Goal: Find specific page/section: Find specific page/section

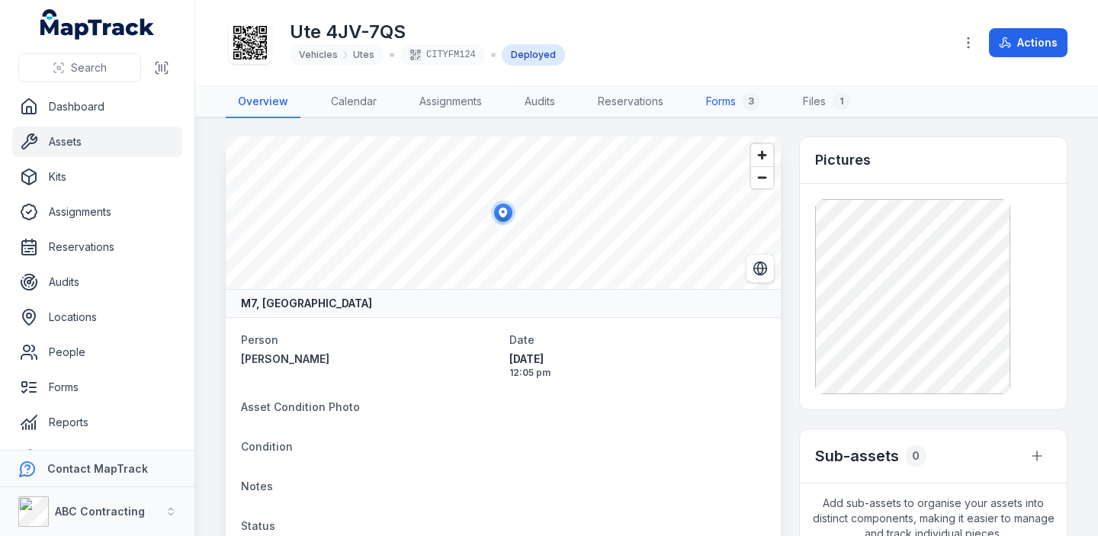
click at [732, 100] on link "Forms 3" at bounding box center [733, 102] width 79 height 32
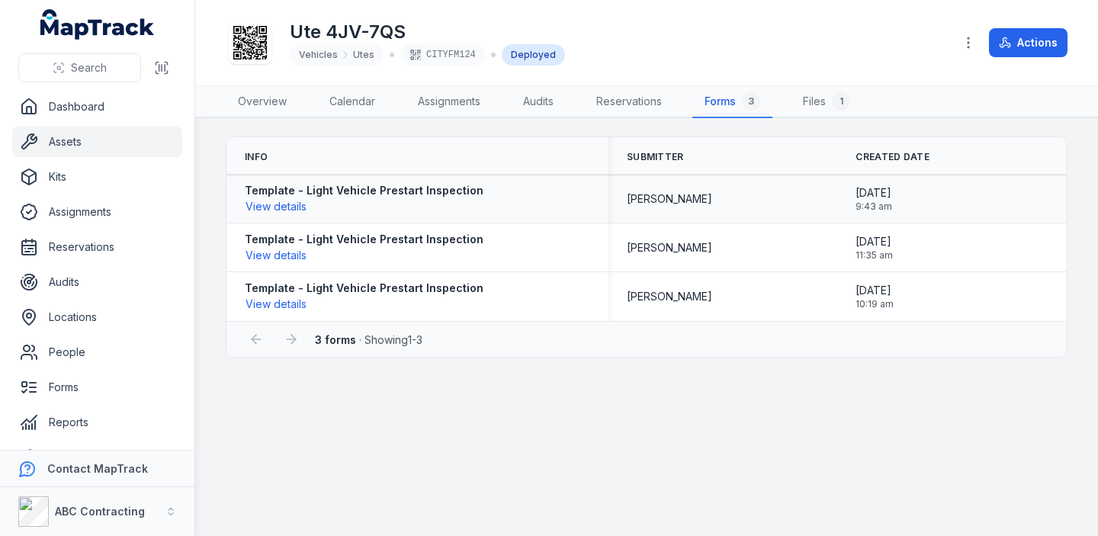
click at [316, 191] on strong "Template - Light Vehicle Prestart Inspection" at bounding box center [364, 190] width 239 height 15
click at [289, 203] on button "View details" at bounding box center [276, 206] width 63 height 17
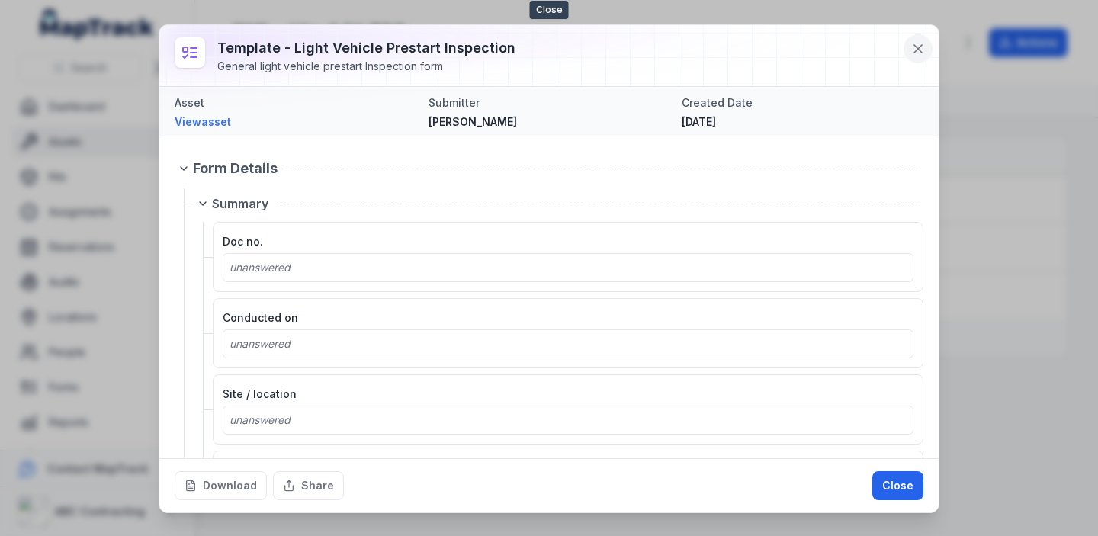
click at [923, 47] on icon at bounding box center [918, 48] width 15 height 15
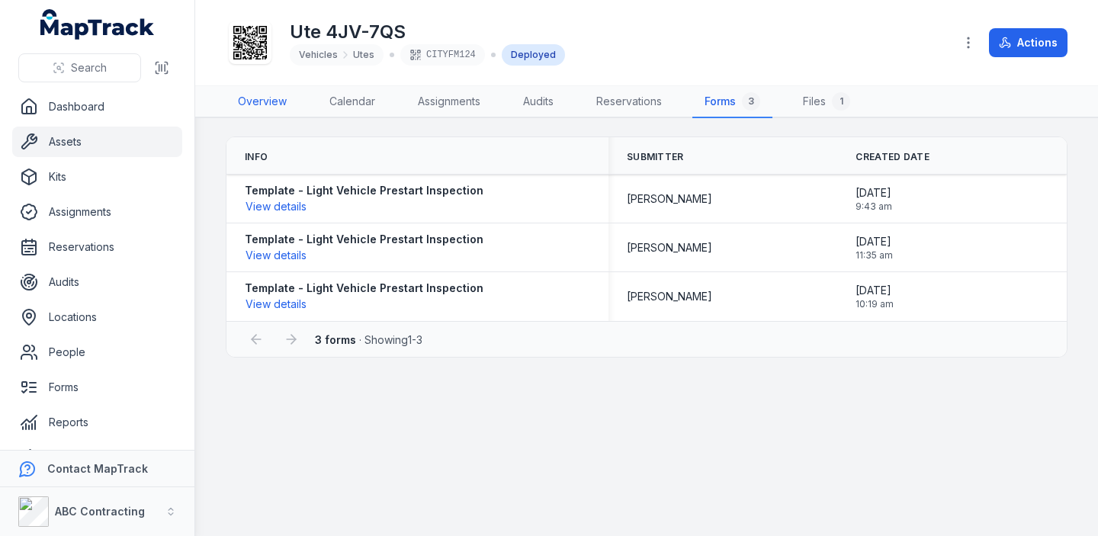
click at [266, 100] on link "Overview" at bounding box center [262, 102] width 73 height 32
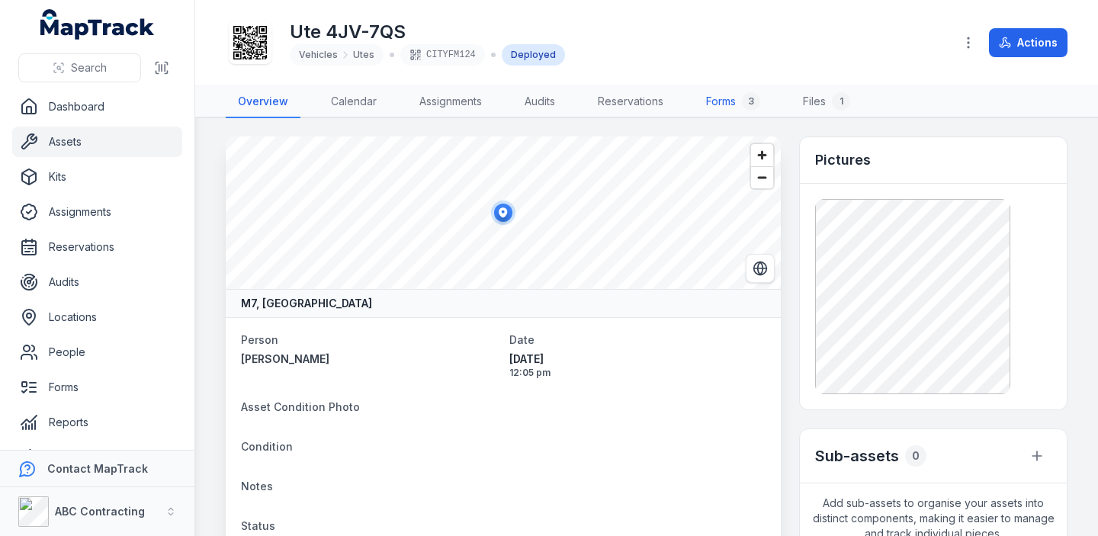
click at [718, 100] on link "Forms 3" at bounding box center [733, 102] width 79 height 32
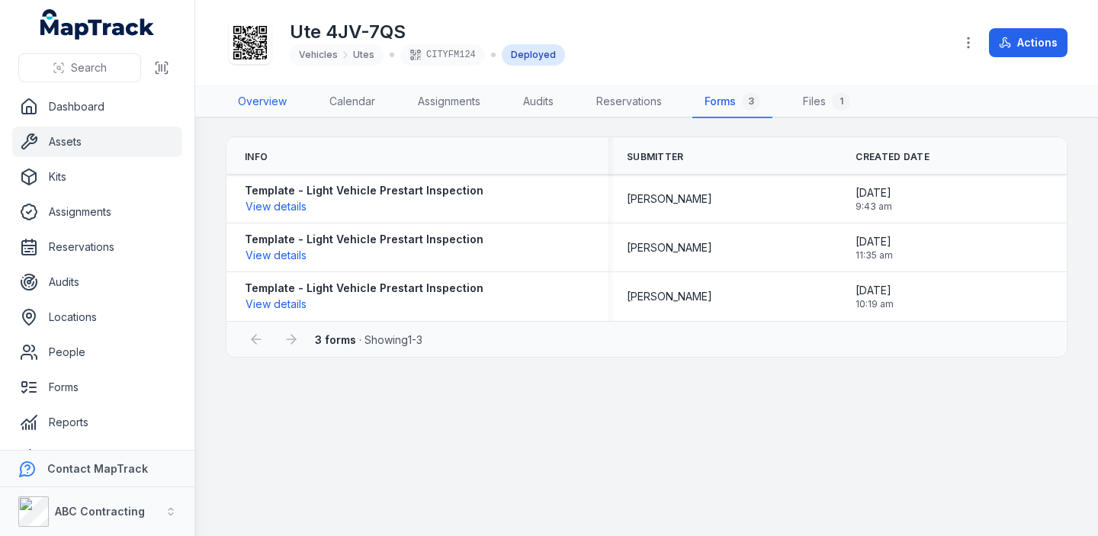
click at [260, 102] on link "Overview" at bounding box center [262, 102] width 73 height 32
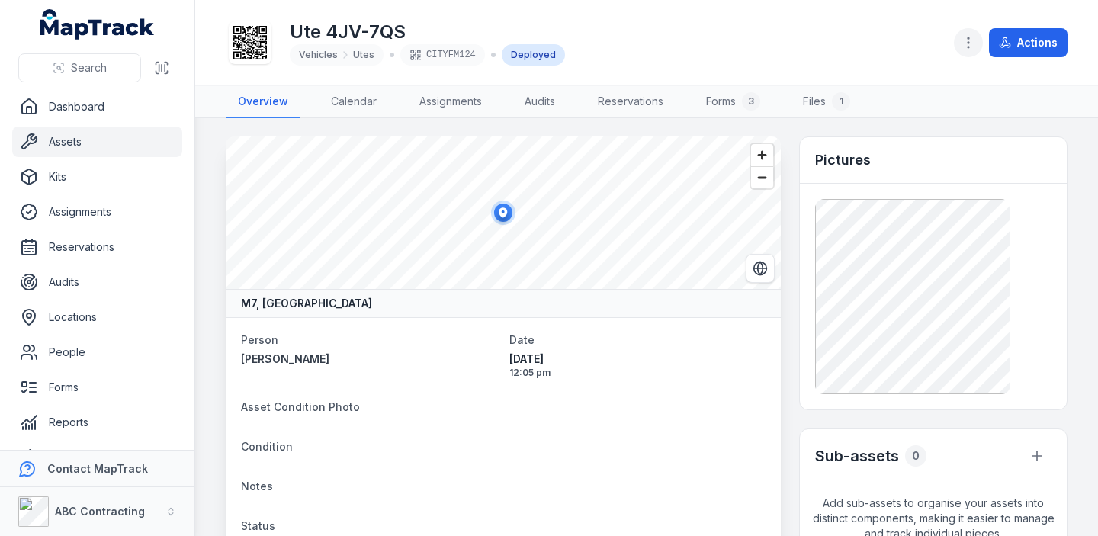
click at [969, 43] on circle "button" at bounding box center [969, 43] width 2 height 2
